Goal: Task Accomplishment & Management: Manage account settings

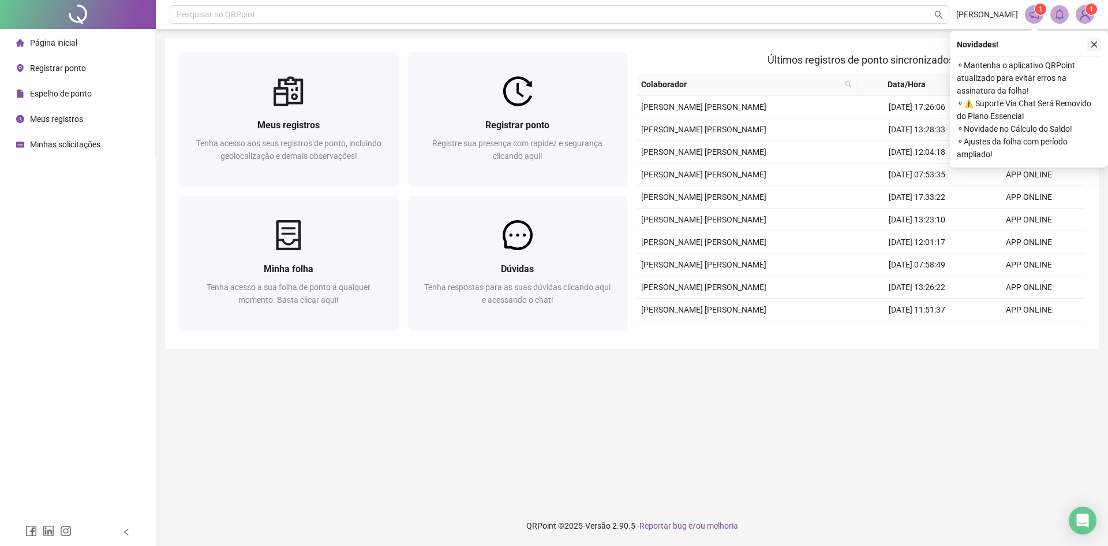
click at [1092, 48] on icon "close" at bounding box center [1094, 44] width 8 height 8
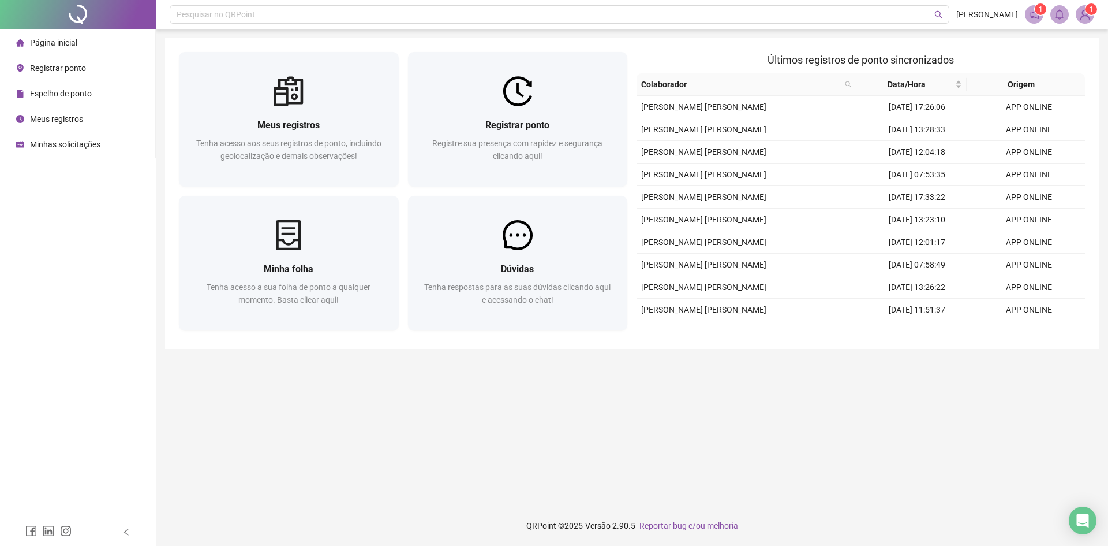
click at [58, 39] on span "Página inicial" at bounding box center [53, 42] width 47 height 9
click at [1088, 20] on img at bounding box center [1085, 14] width 17 height 17
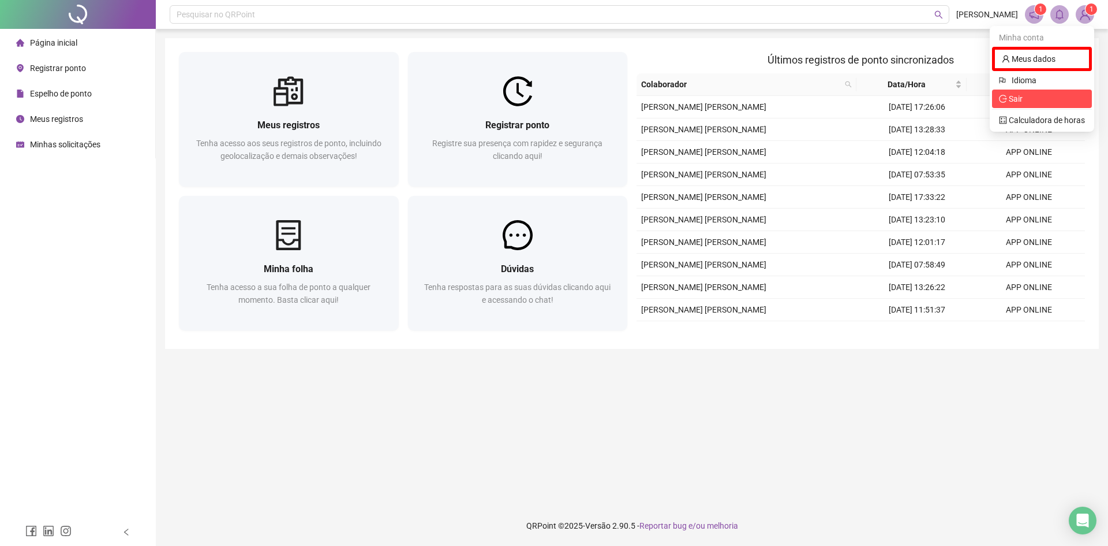
click at [1037, 104] on span "Sair" at bounding box center [1042, 98] width 86 height 13
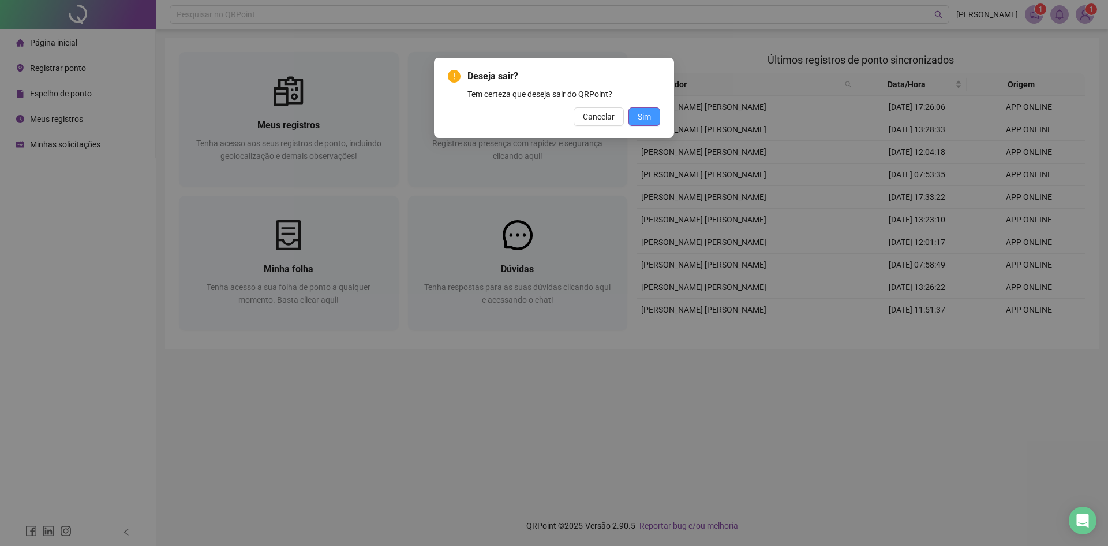
click at [649, 114] on span "Sim" at bounding box center [644, 116] width 13 height 13
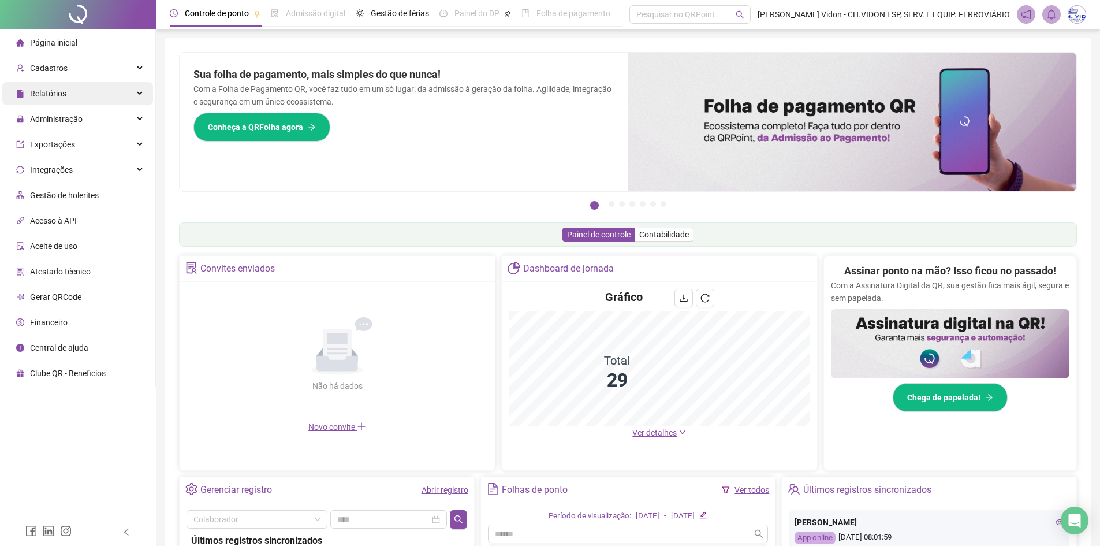
click at [73, 98] on div "Relatórios" at bounding box center [77, 93] width 151 height 23
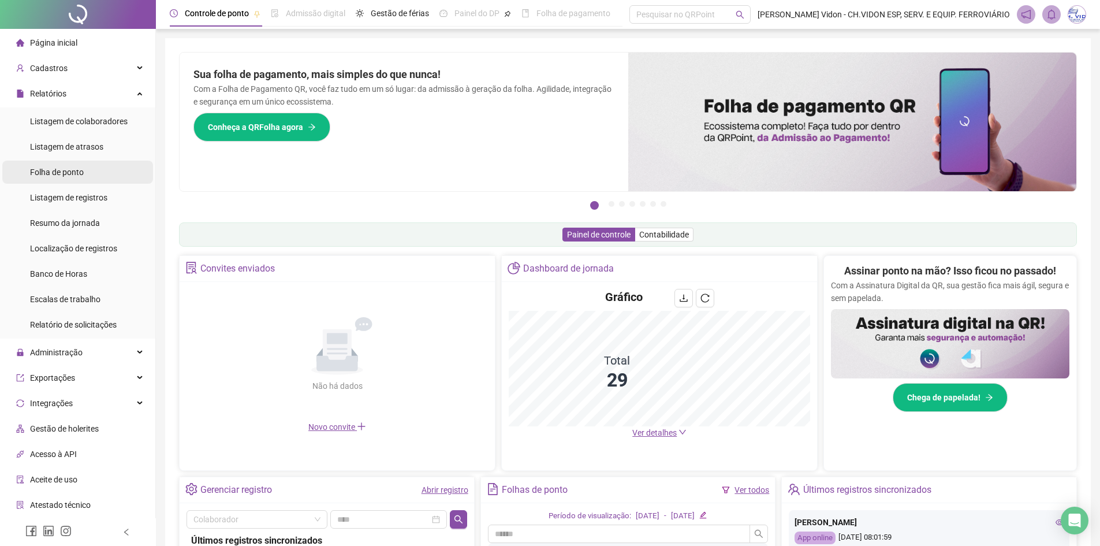
click at [77, 181] on div "Folha de ponto" at bounding box center [57, 171] width 54 height 23
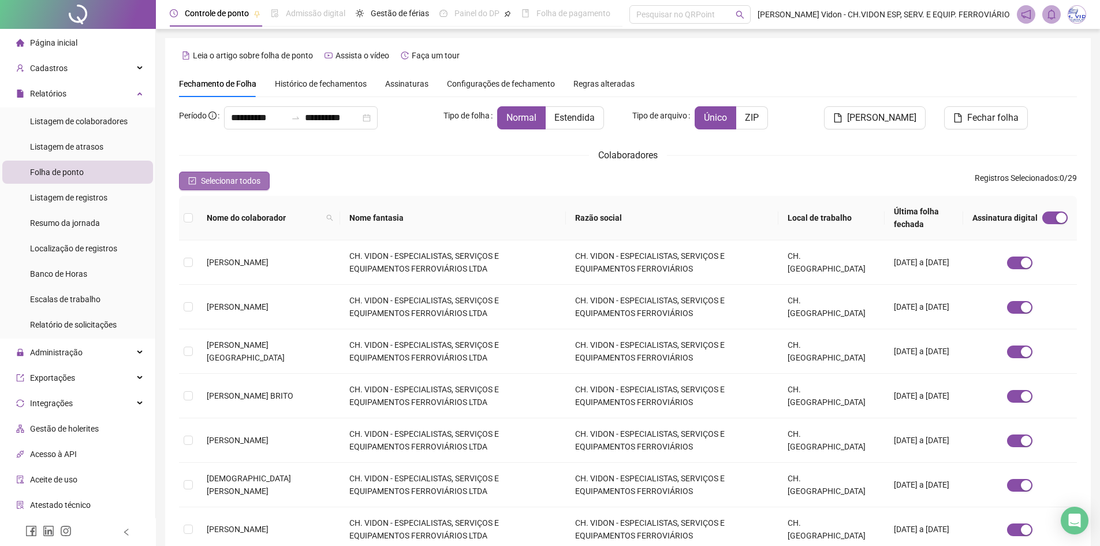
click at [201, 181] on span "Selecionar todos" at bounding box center [230, 180] width 59 height 13
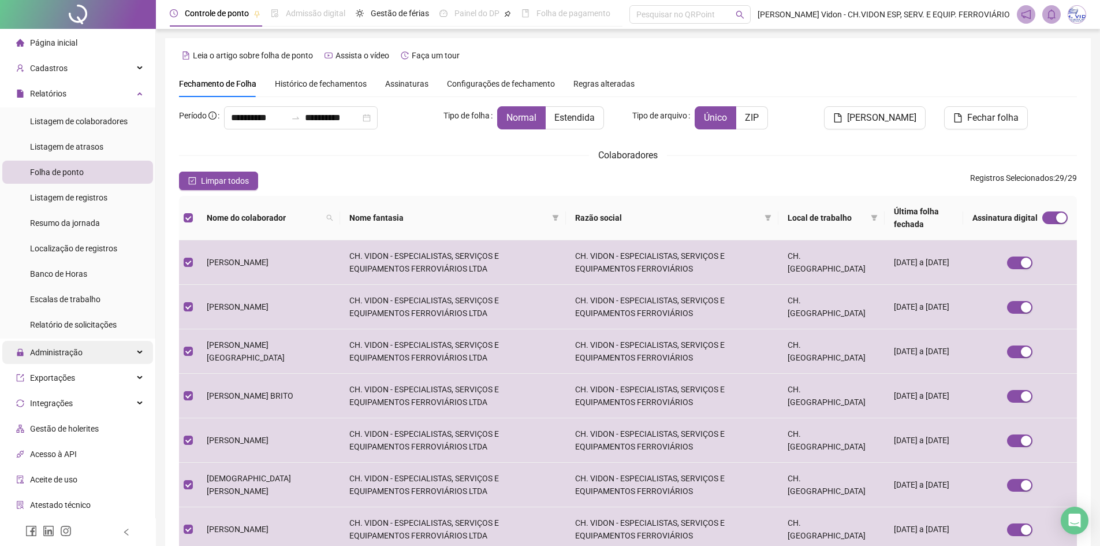
click at [59, 354] on span "Administração" at bounding box center [56, 352] width 53 height 9
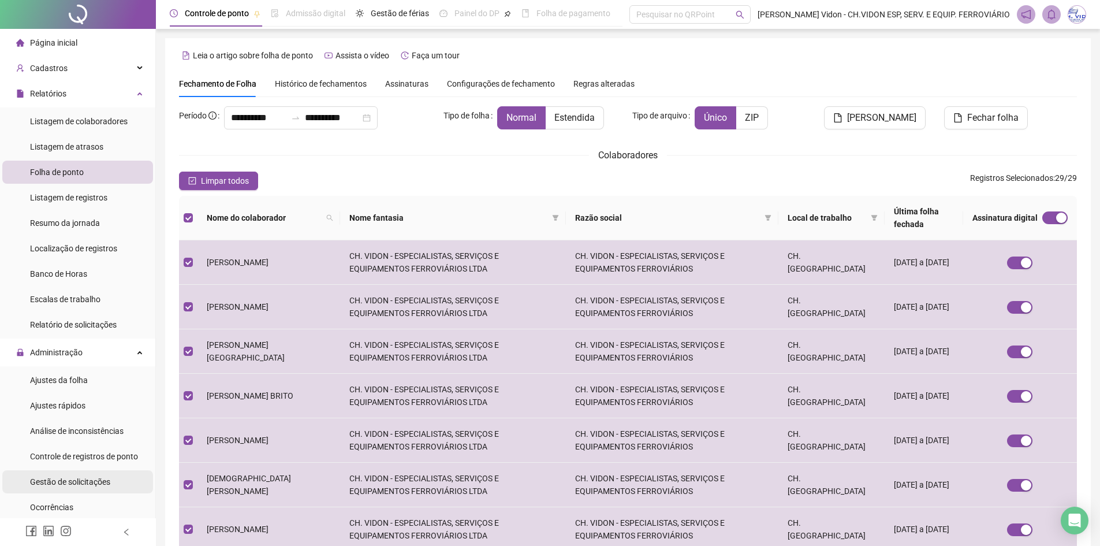
click at [76, 473] on div "Gestão de solicitações" at bounding box center [70, 481] width 80 height 23
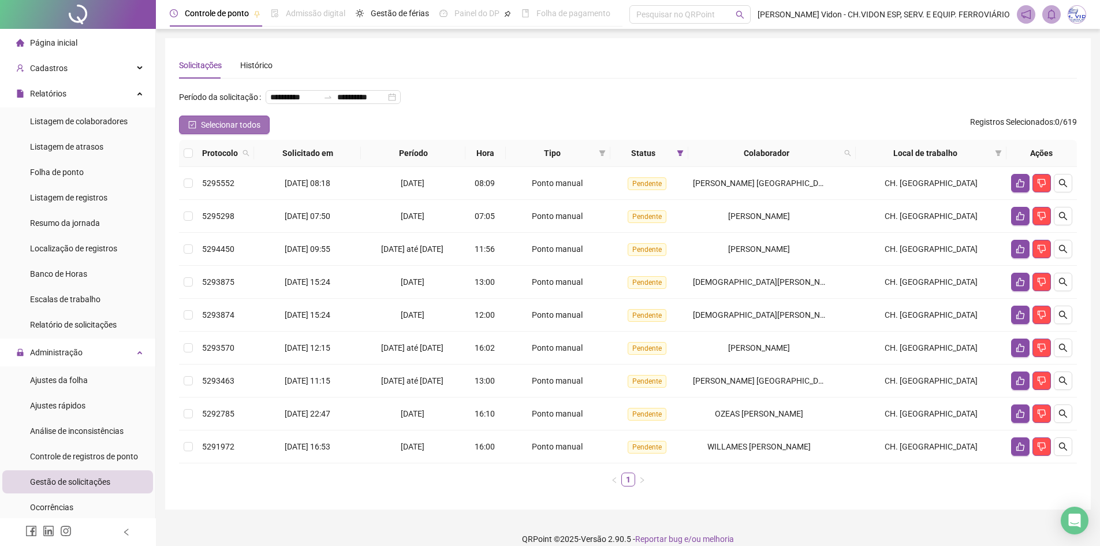
click at [219, 131] on span "Selecionar todos" at bounding box center [230, 124] width 59 height 13
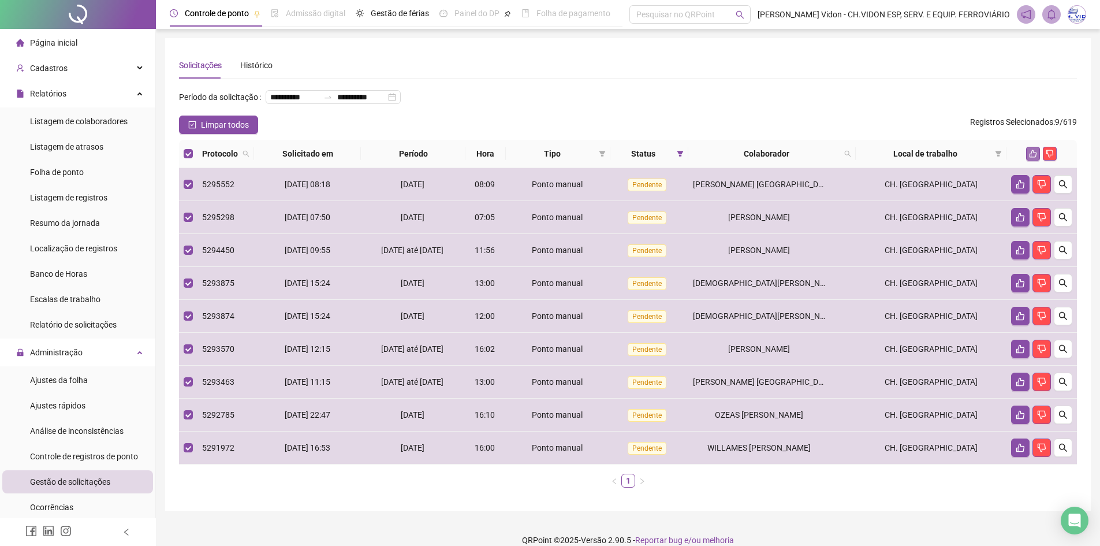
click at [1031, 158] on icon "like" at bounding box center [1033, 154] width 8 height 8
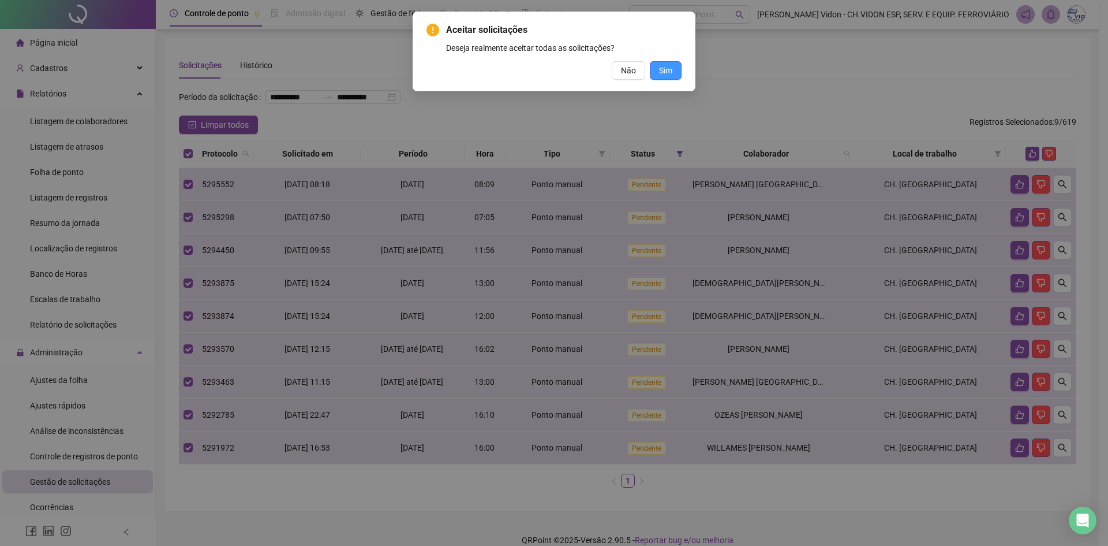
click at [677, 77] on button "Sim" at bounding box center [666, 70] width 32 height 18
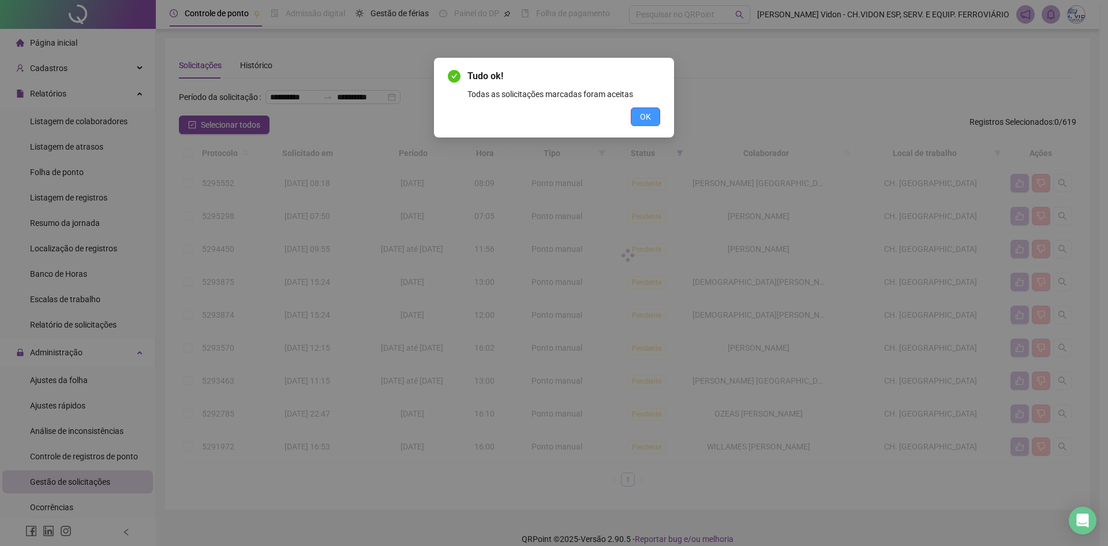
click at [652, 114] on button "OK" at bounding box center [645, 116] width 29 height 18
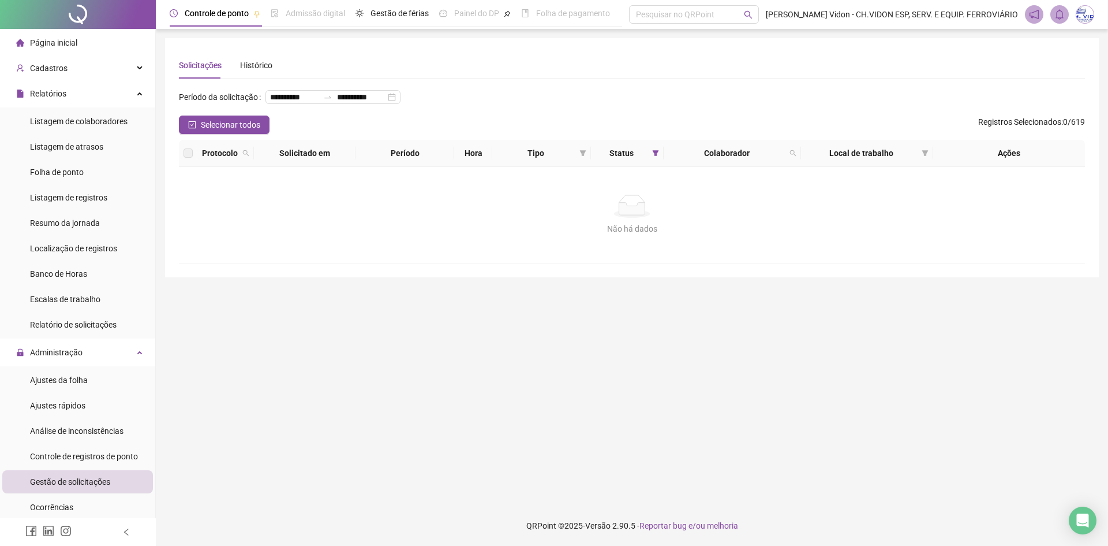
click at [93, 13] on div at bounding box center [78, 14] width 156 height 29
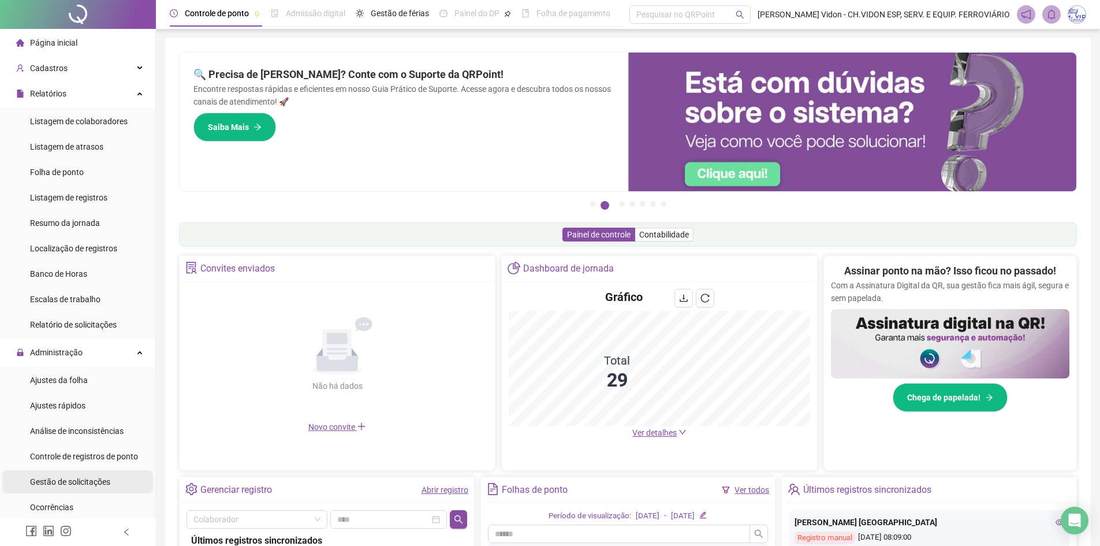
click at [68, 479] on span "Gestão de solicitações" at bounding box center [70, 481] width 80 height 9
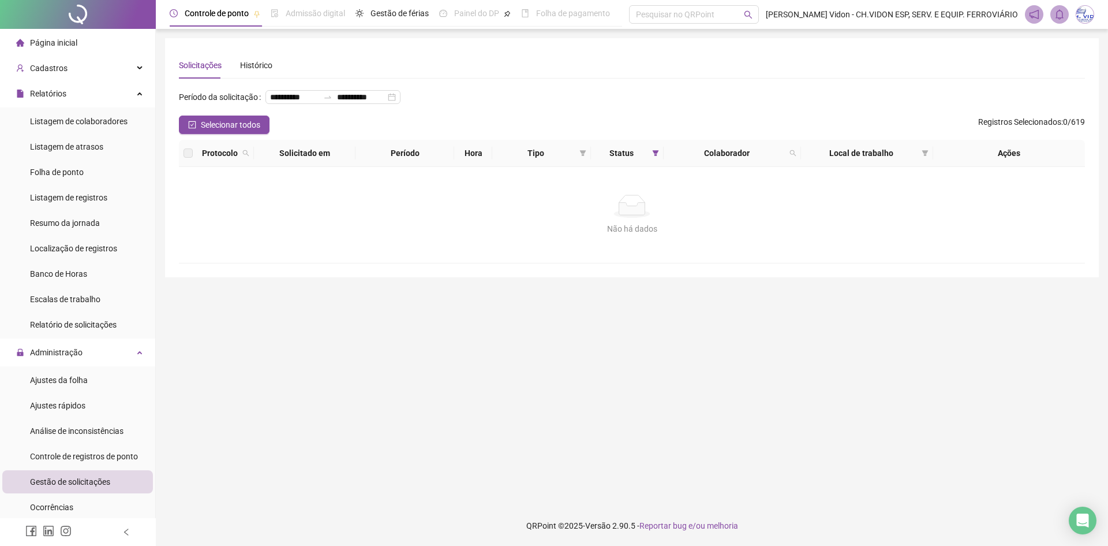
click at [81, 16] on div at bounding box center [78, 14] width 156 height 29
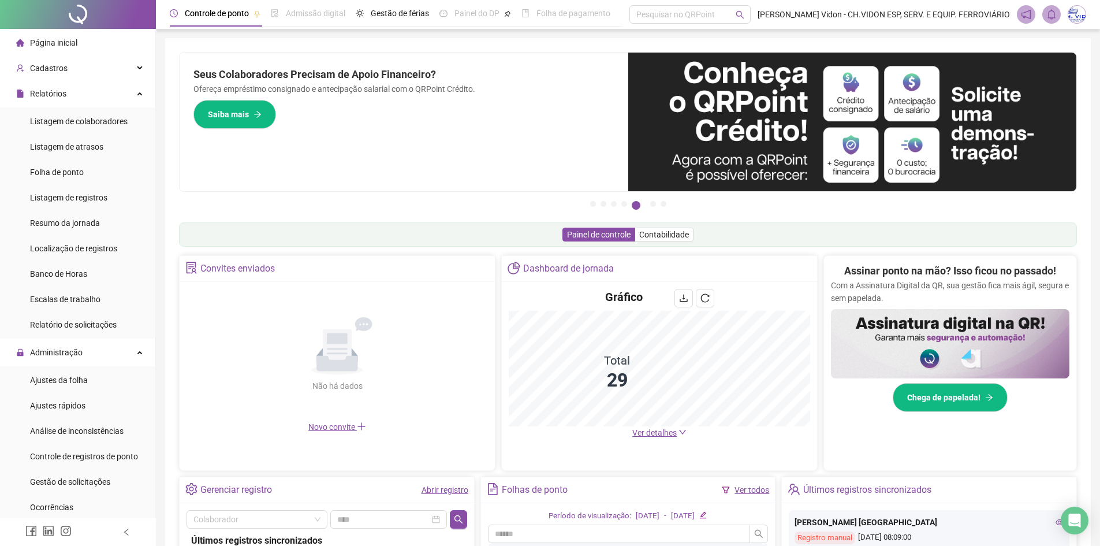
click at [77, 13] on div at bounding box center [78, 14] width 156 height 29
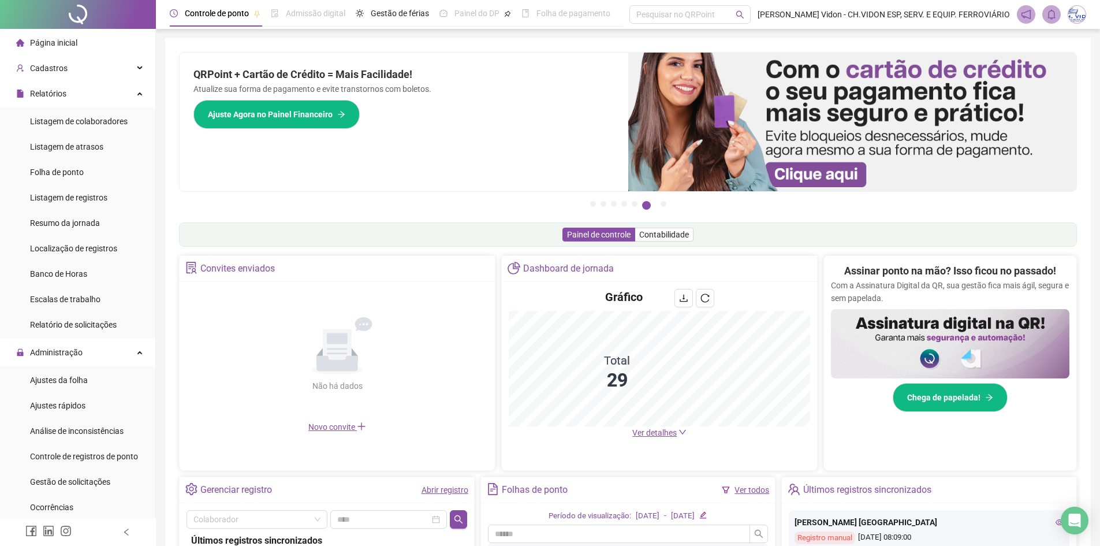
click at [88, 20] on div at bounding box center [78, 14] width 156 height 29
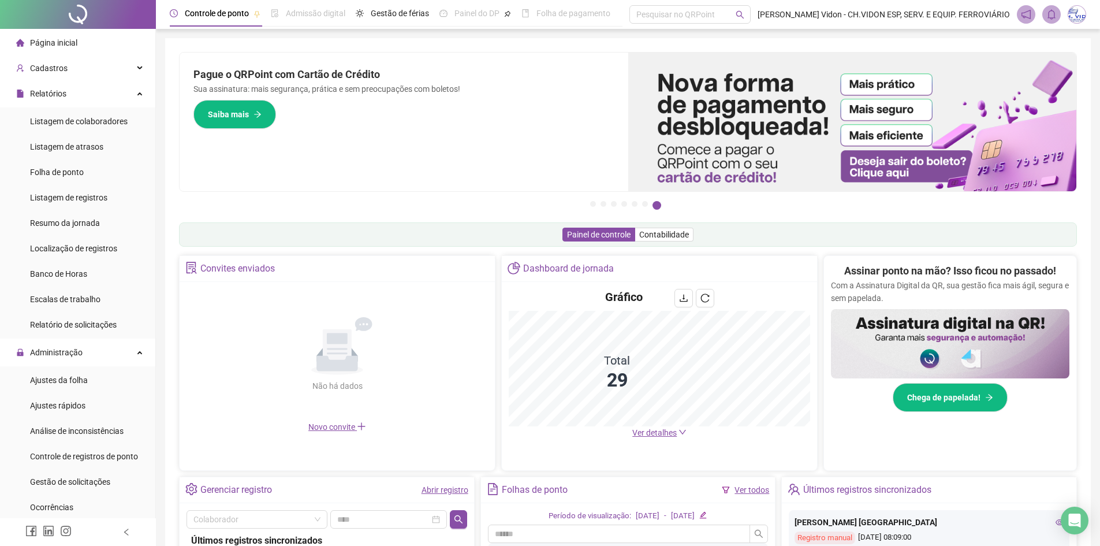
click at [84, 17] on div at bounding box center [78, 14] width 156 height 29
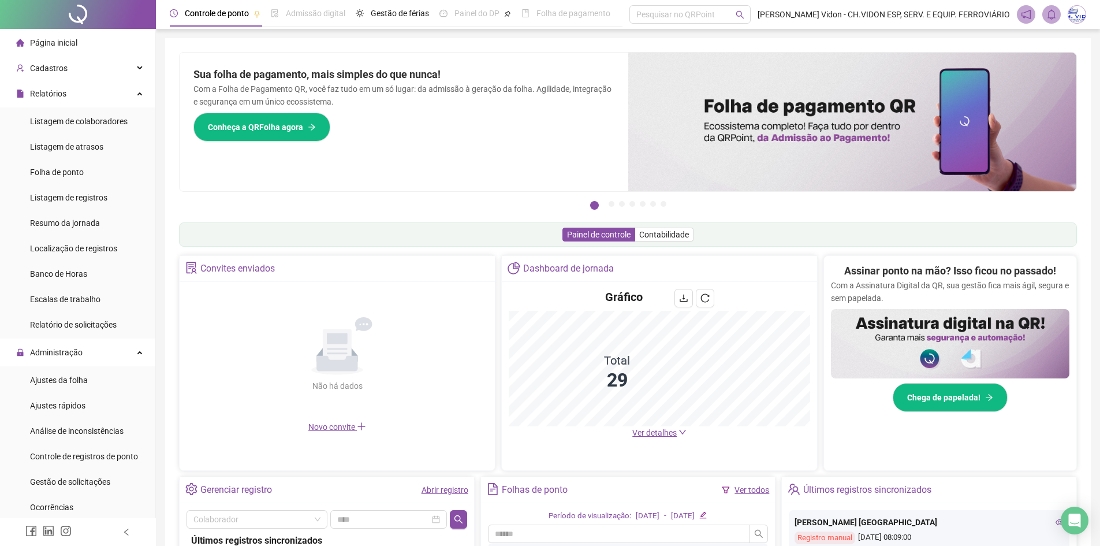
click at [73, 17] on div at bounding box center [78, 14] width 156 height 29
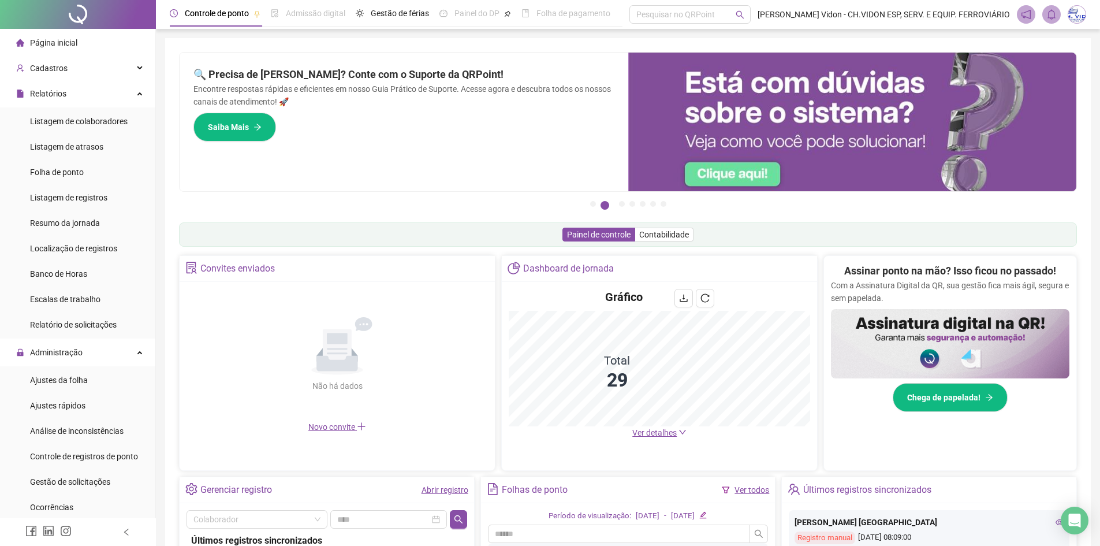
click at [81, 14] on div at bounding box center [78, 14] width 156 height 29
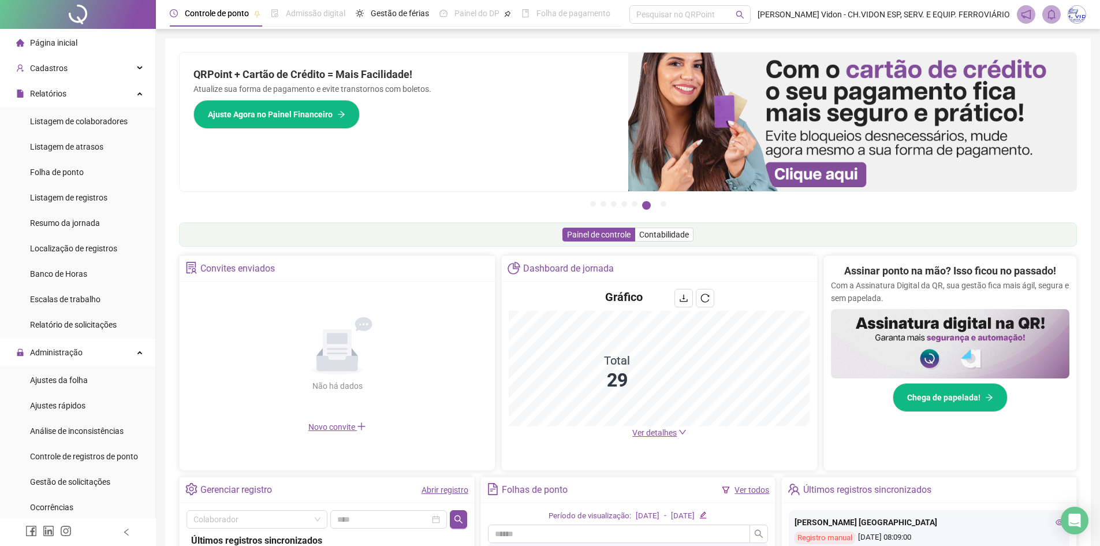
click at [81, 14] on div at bounding box center [78, 14] width 156 height 29
click at [73, 14] on div at bounding box center [78, 14] width 156 height 29
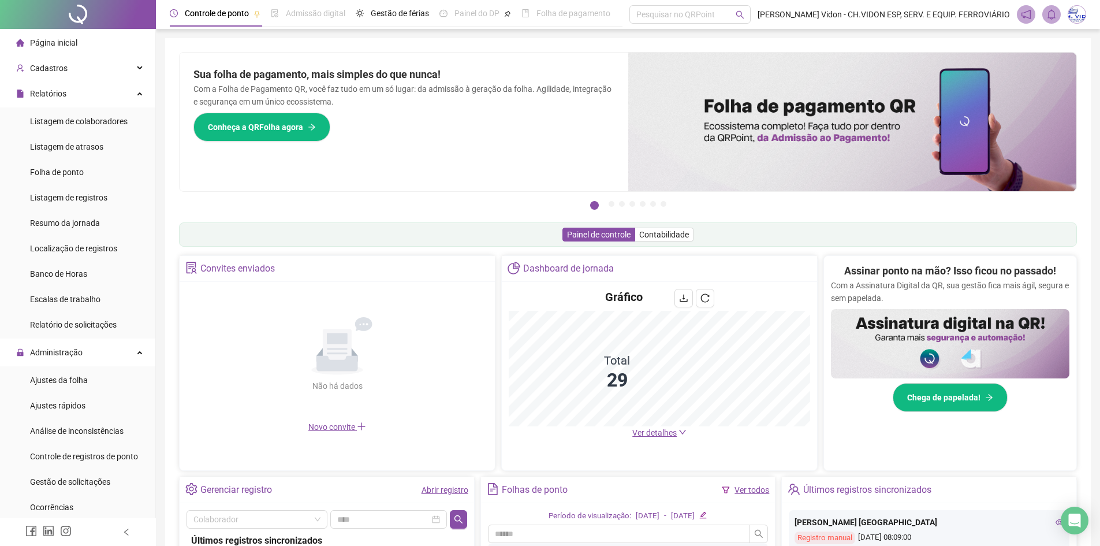
click at [62, 23] on div at bounding box center [78, 14] width 156 height 29
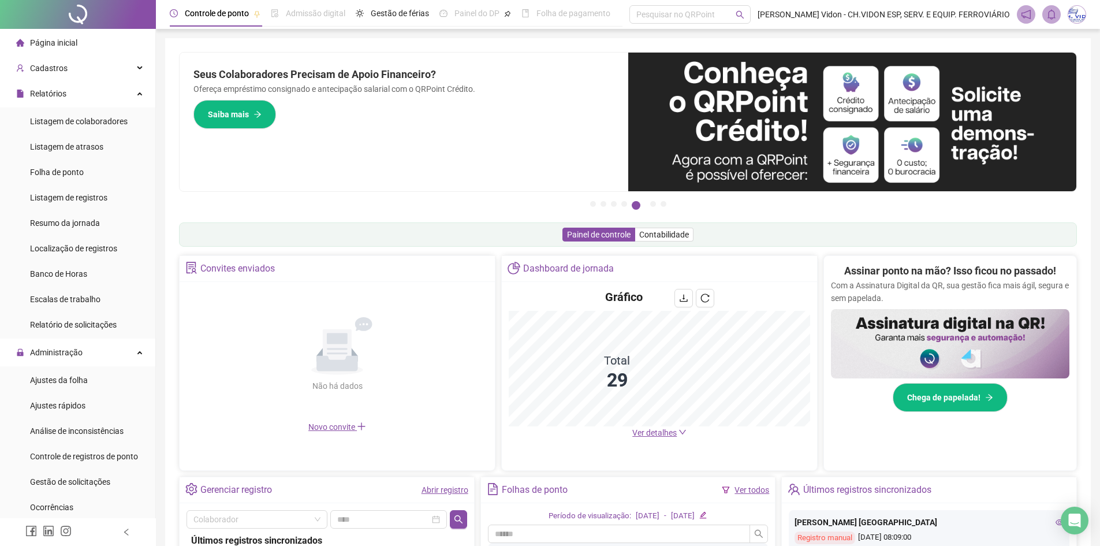
click at [74, 23] on div at bounding box center [78, 14] width 156 height 29
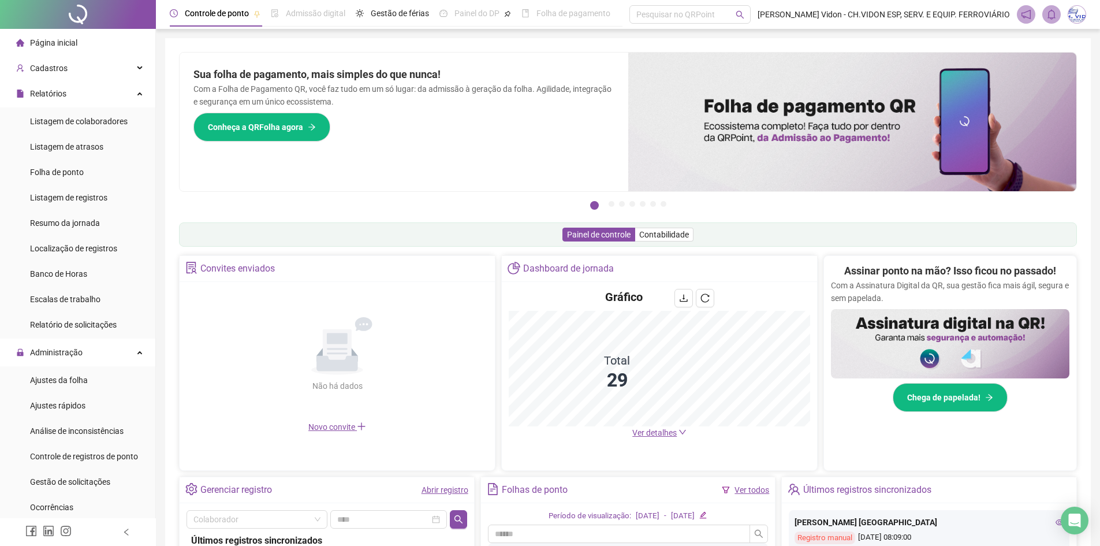
click at [71, 17] on div at bounding box center [78, 14] width 156 height 29
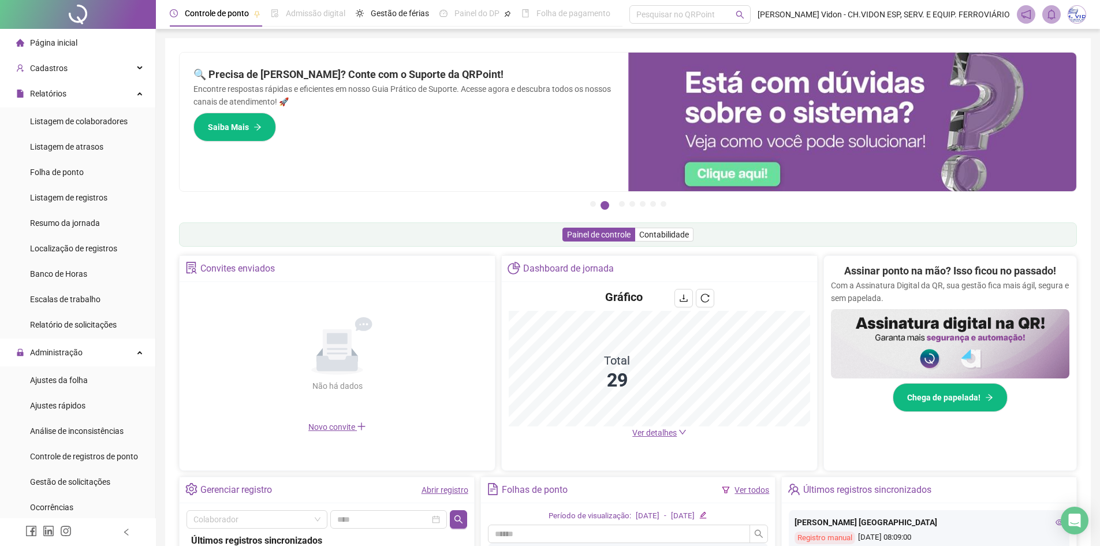
click at [73, 14] on div at bounding box center [78, 14] width 156 height 29
